Goal: Contribute content

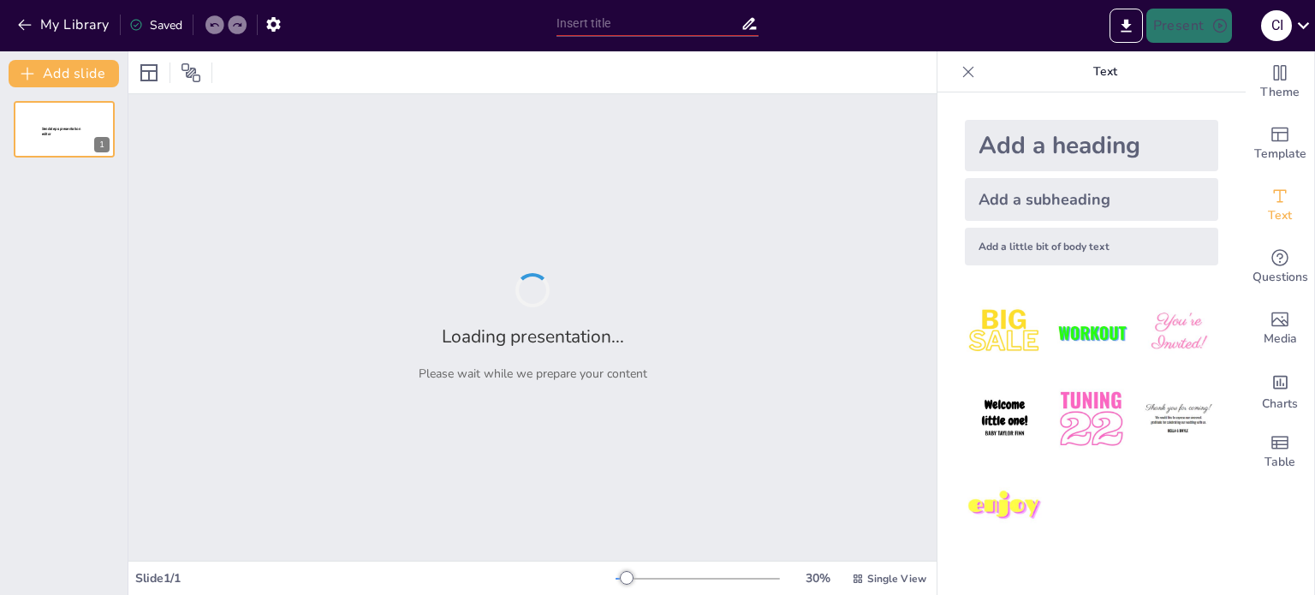
type input "Impacto de la Marginación en el Desarrollo Educativo en [GEOGRAPHIC_DATA]"
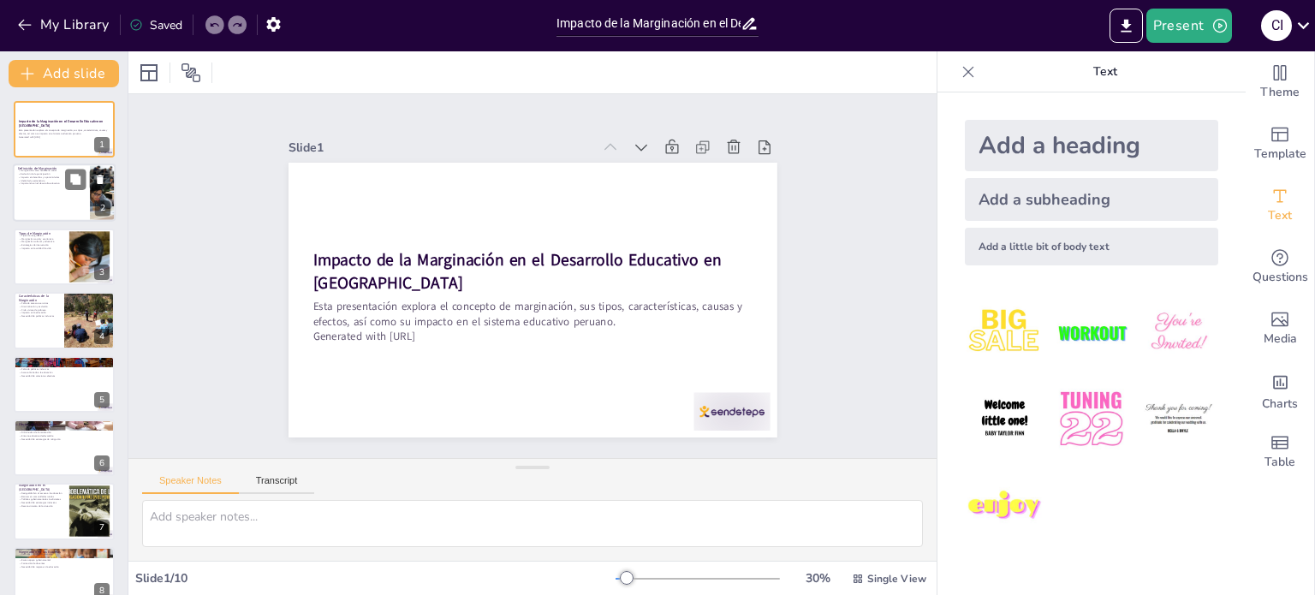
click at [49, 200] on div at bounding box center [64, 193] width 103 height 58
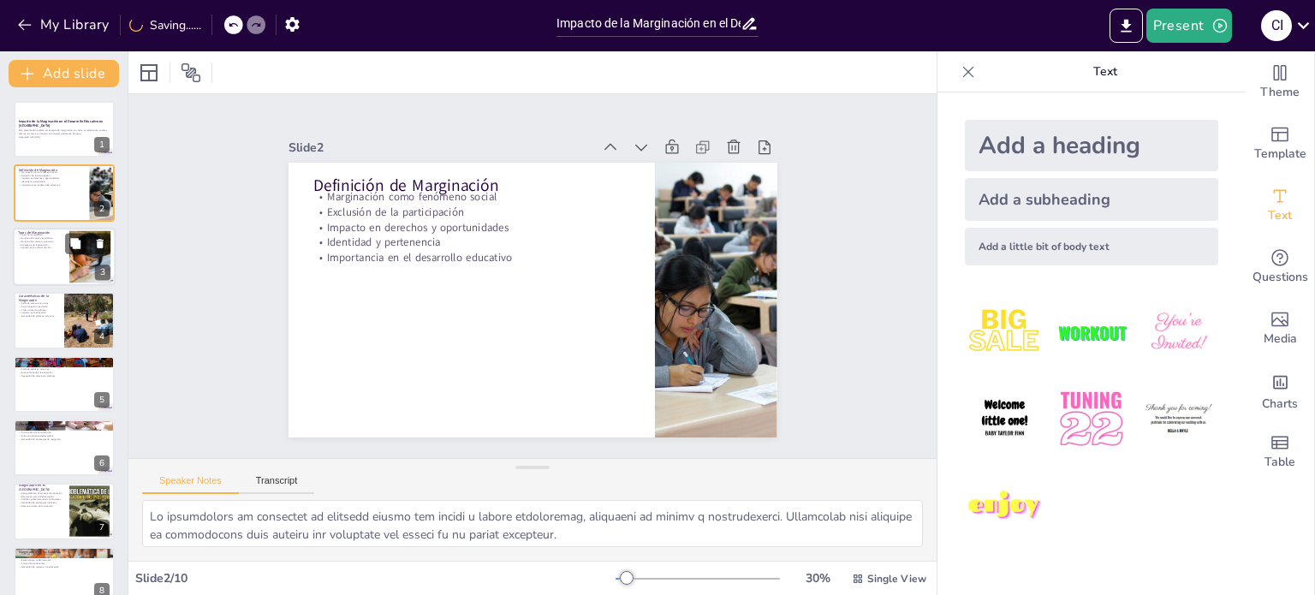
click at [34, 247] on p "Impacto en la calidad de vida" at bounding box center [41, 248] width 46 height 3
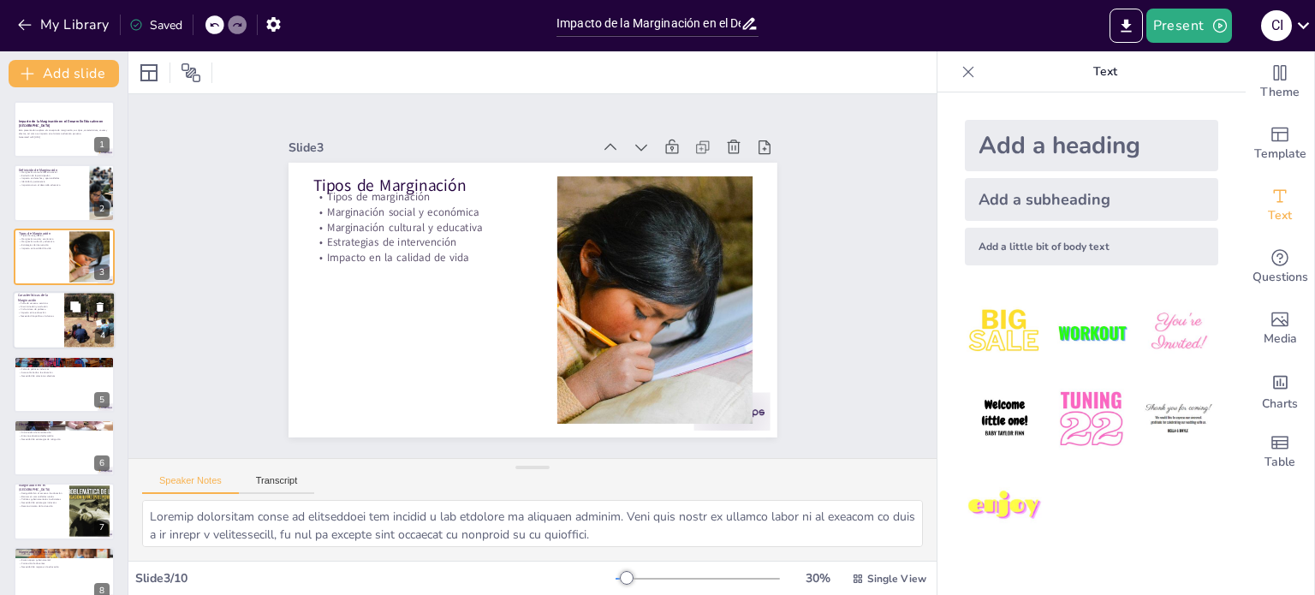
click at [29, 315] on p "Necesidad de políticas inclusivas" at bounding box center [38, 315] width 41 height 3
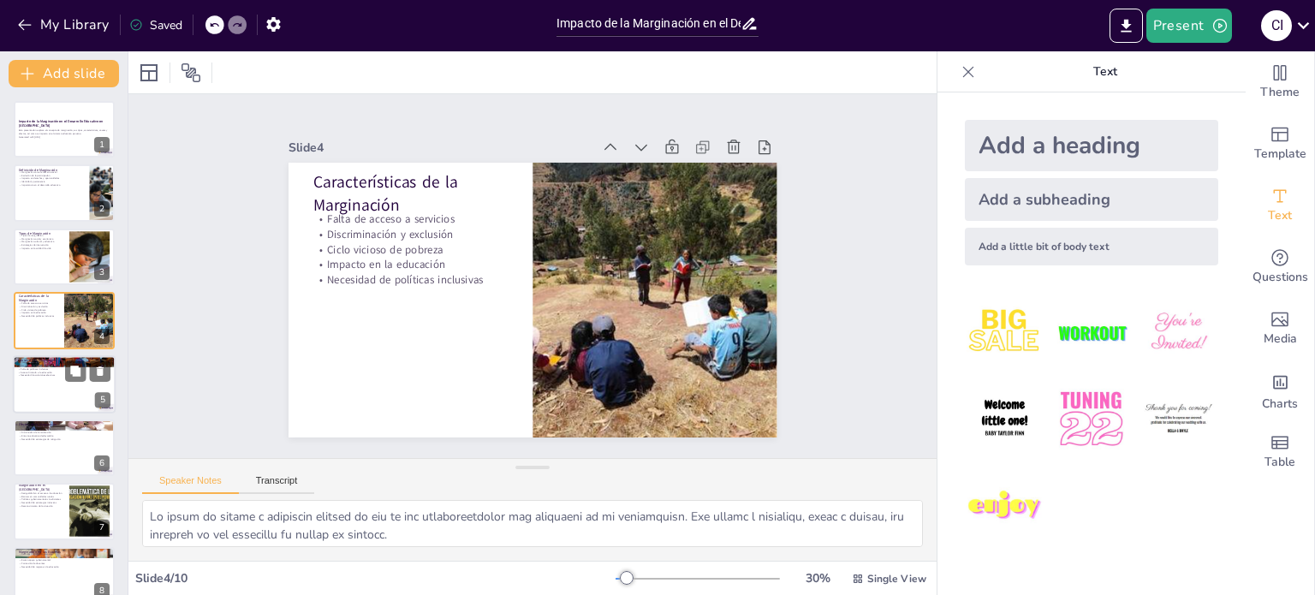
click at [34, 376] on div at bounding box center [64, 384] width 103 height 58
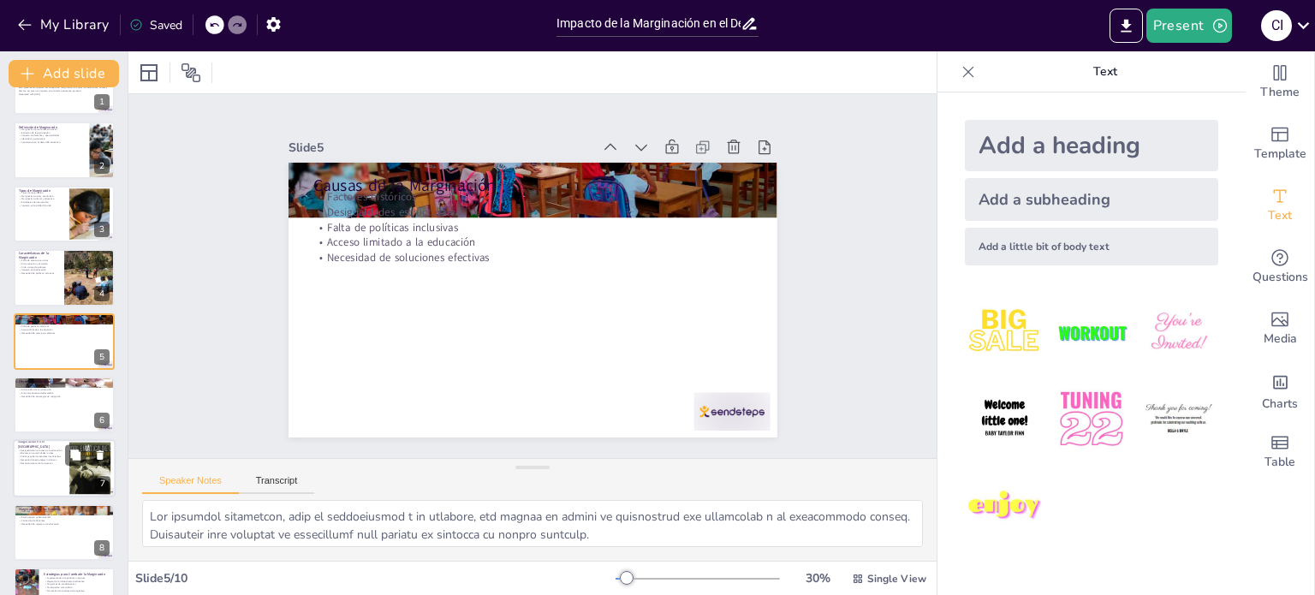
click at [44, 471] on div at bounding box center [64, 469] width 103 height 58
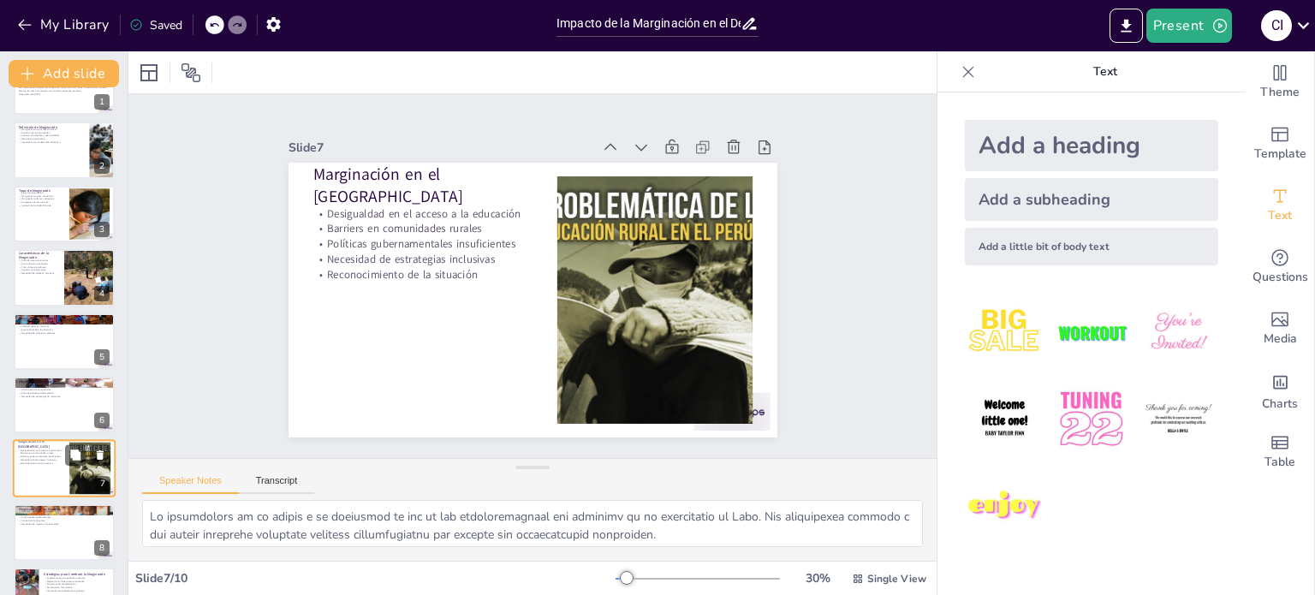
scroll to position [150, 0]
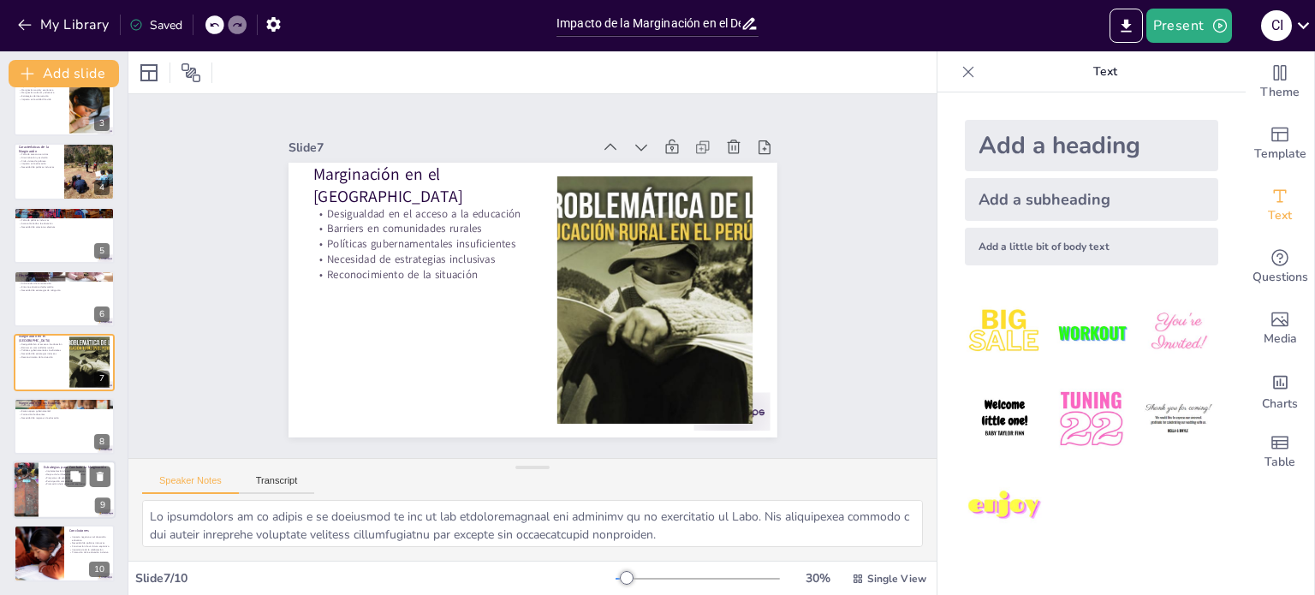
click at [62, 485] on div at bounding box center [64, 490] width 103 height 58
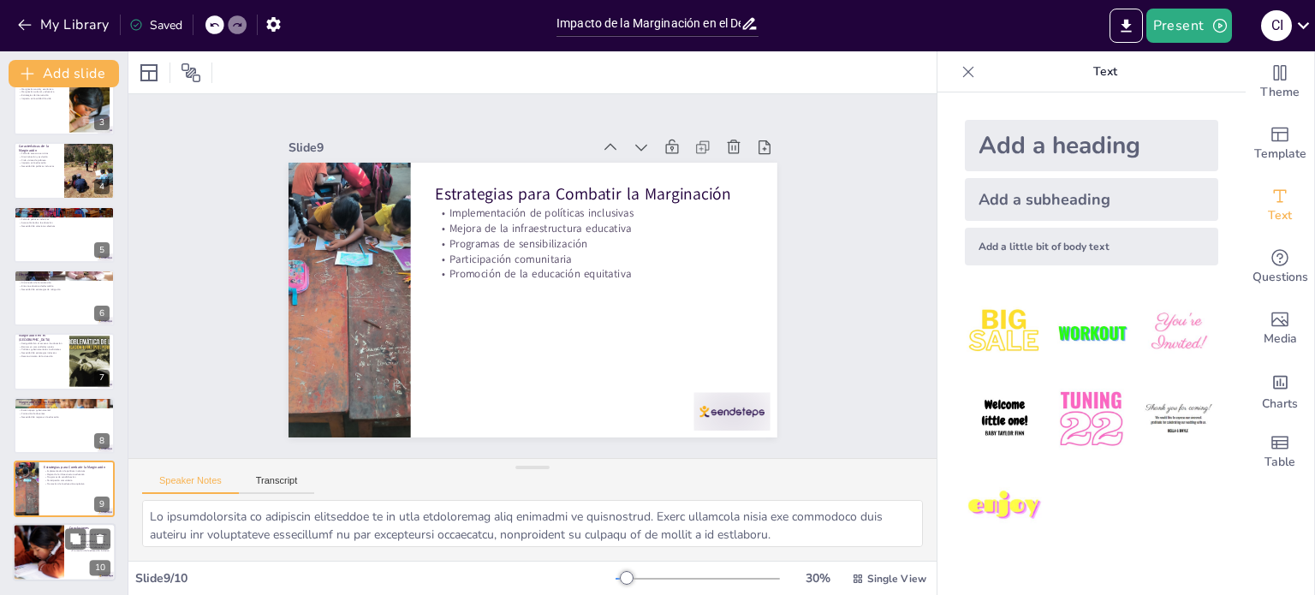
click at [31, 560] on div at bounding box center [39, 553] width 134 height 58
type textarea "Lo ipsumdolors ametc ad elitsed doeiusmo temporincidid ut la etdolorema aliquae…"
